Goal: Task Accomplishment & Management: Manage account settings

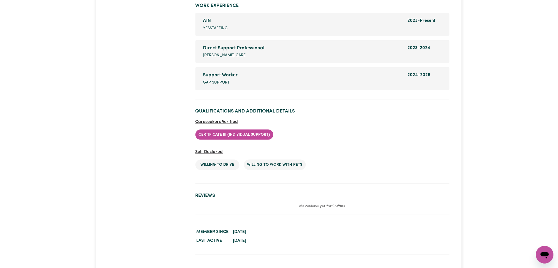
scroll to position [932, 0]
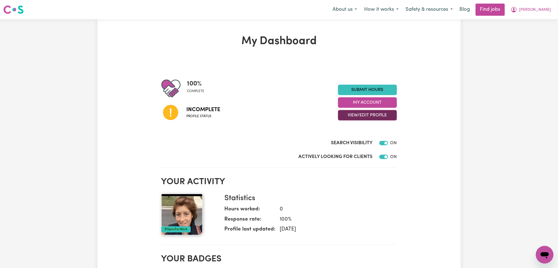
click at [355, 112] on button "View/Edit Profile" at bounding box center [367, 115] width 59 height 10
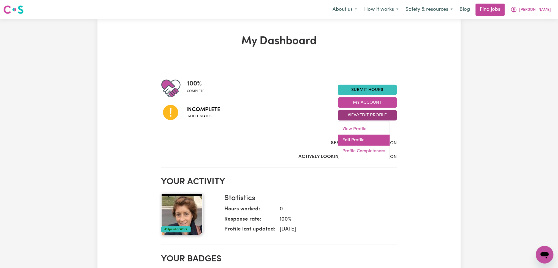
click at [349, 141] on link "Edit Profile" at bounding box center [365, 140] width 52 height 11
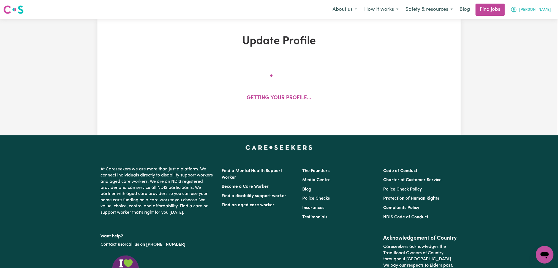
click at [543, 10] on span "[PERSON_NAME]" at bounding box center [536, 10] width 32 height 6
select select "female"
select select "Australian Citizen"
select select "Studying a healthcare related degree or qualification"
select select "68"
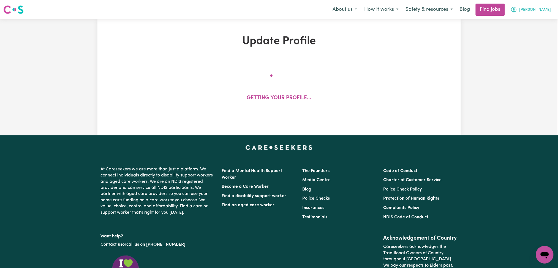
select select "95"
select select "122"
select select "150"
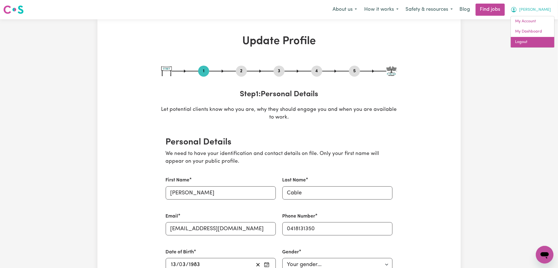
click at [541, 40] on link "Logout" at bounding box center [533, 42] width 44 height 10
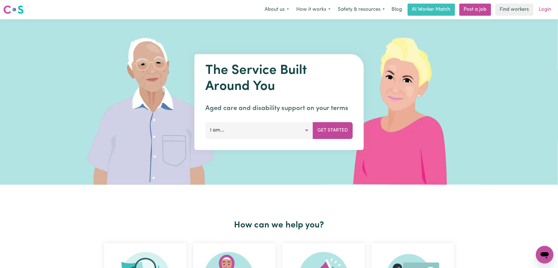
click at [545, 12] on link "Login" at bounding box center [545, 10] width 19 height 12
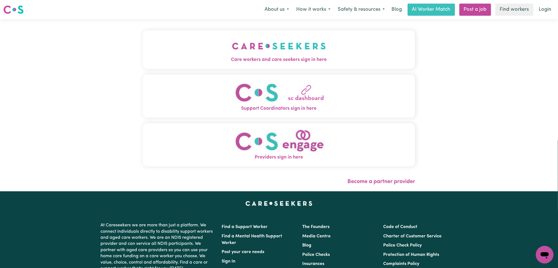
click at [143, 54] on button "Care workers and care seekers sign in here" at bounding box center [279, 49] width 273 height 39
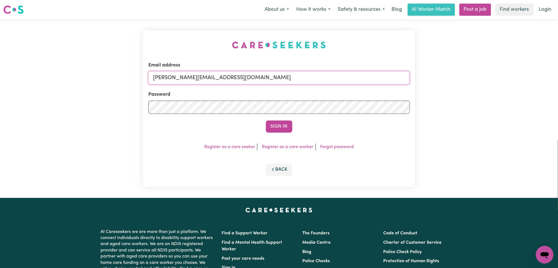
click at [244, 77] on input "toni@careseekers.com.au" at bounding box center [279, 77] width 262 height 13
drag, startPoint x: 180, startPoint y: 77, endPoint x: 304, endPoint y: 79, distance: 124.5
click at [304, 79] on input "Superuser~jakedworkin@hotmail.com" at bounding box center [279, 77] width 262 height 13
click at [187, 78] on input "Superuser~jakedworkin@hotmail.com" at bounding box center [279, 77] width 262 height 13
drag, startPoint x: 182, startPoint y: 75, endPoint x: 363, endPoint y: 75, distance: 180.4
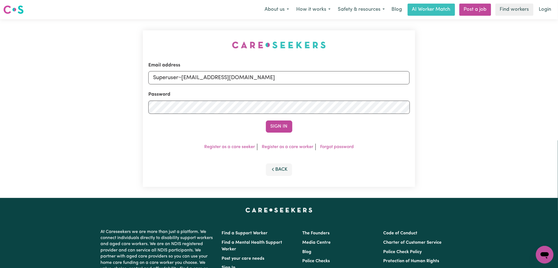
click at [363, 75] on input "Superuser~jakedworkin@hotmail.com" at bounding box center [279, 77] width 262 height 13
type input "Superuser~griffinsrop33@gmail.com"
click at [280, 123] on button "Sign In" at bounding box center [279, 126] width 26 height 12
